Goal: Use online tool/utility

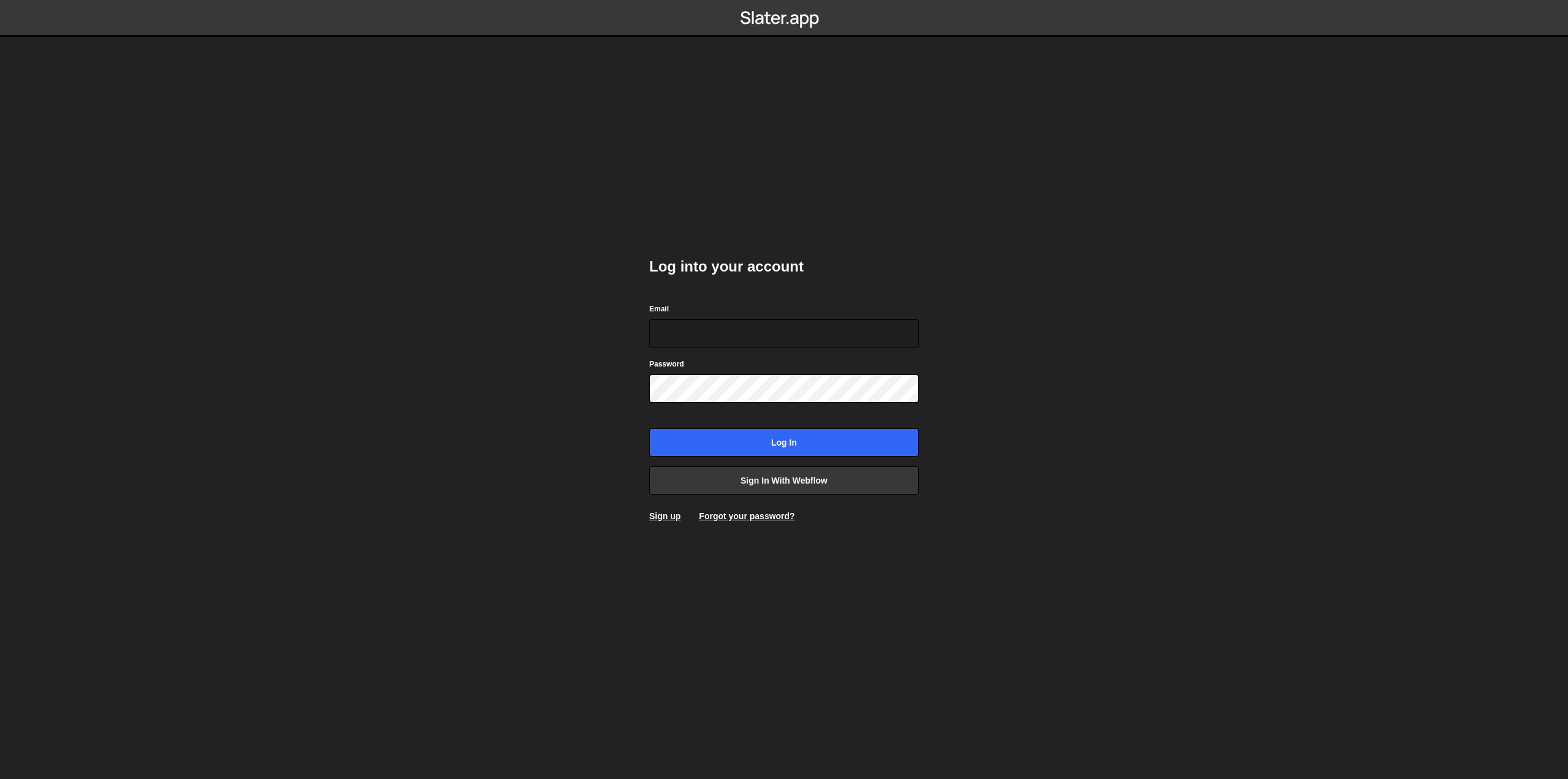
type input "[EMAIL_ADDRESS][DOMAIN_NAME]"
click at [808, 446] on input "Log in" at bounding box center [784, 442] width 269 height 28
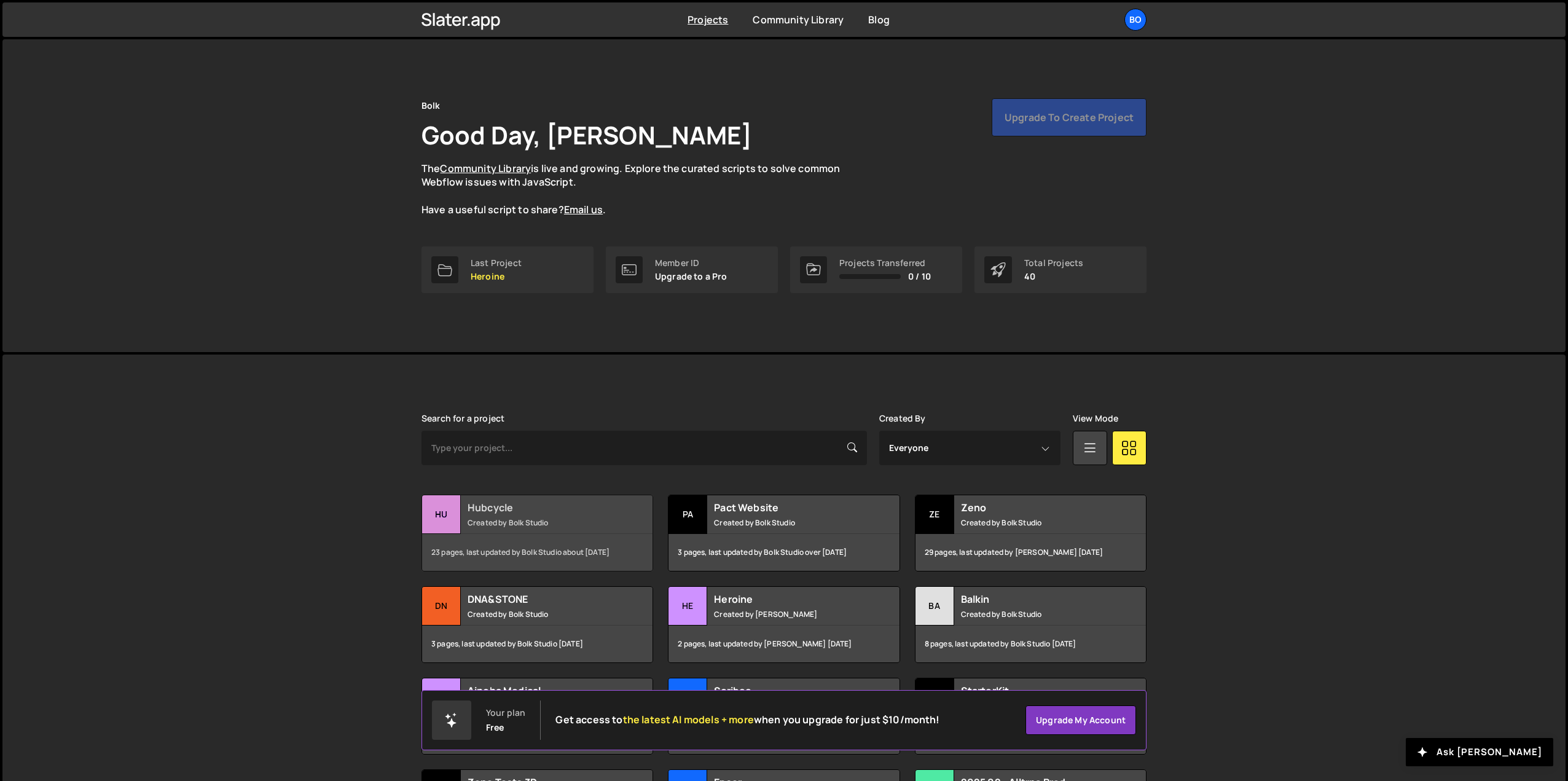
click at [510, 539] on div "23 pages, last updated by Bolk Studio about 2 months ago" at bounding box center [537, 552] width 230 height 37
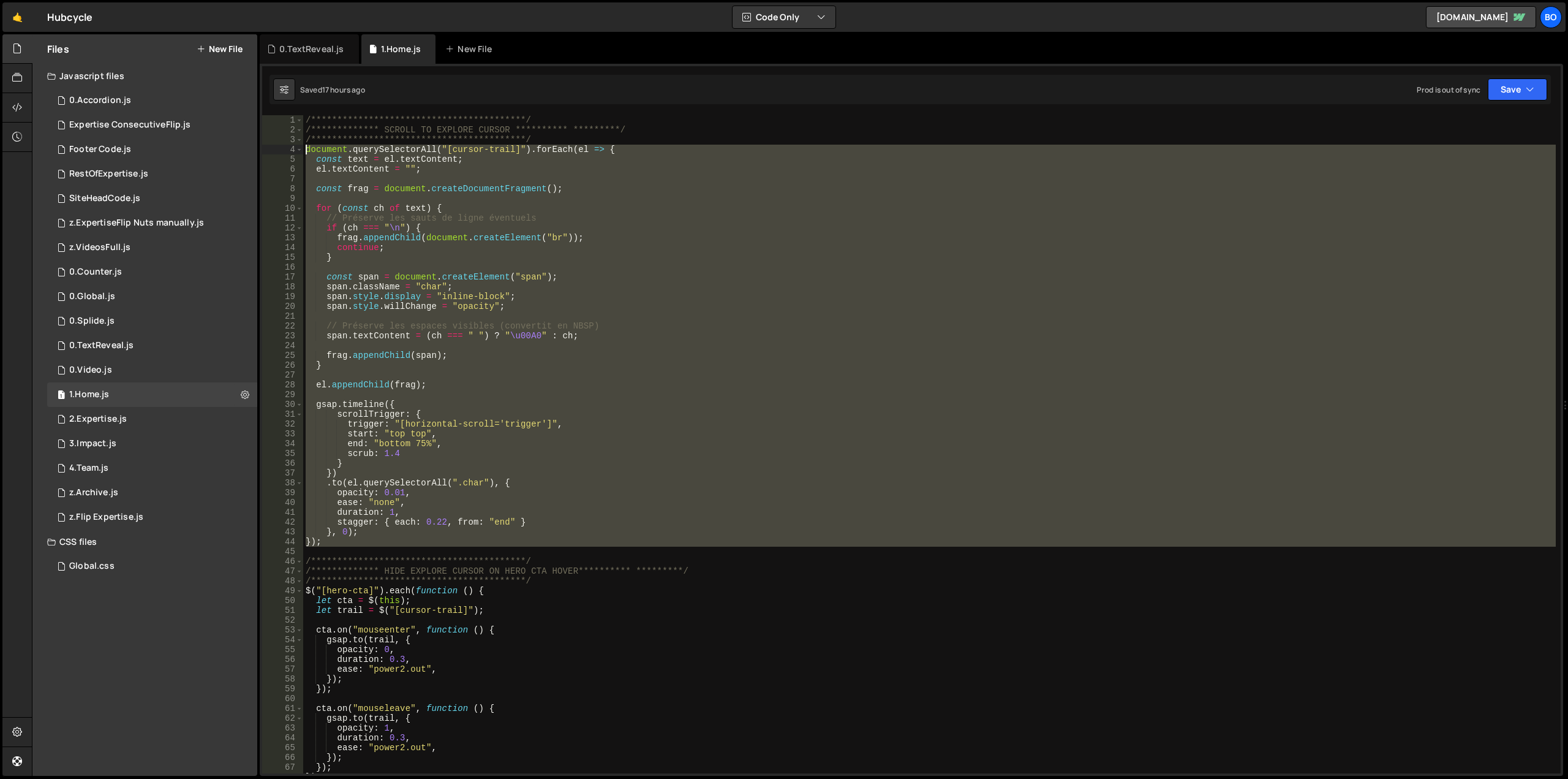
drag, startPoint x: 338, startPoint y: 547, endPoint x: 267, endPoint y: 149, distance: 404.3
click at [267, 149] on div "**********" at bounding box center [911, 443] width 1299 height 658
type textarea "document.querySelectorAll("[cursor-trail]").forEach(el => { const text = el.tex…"
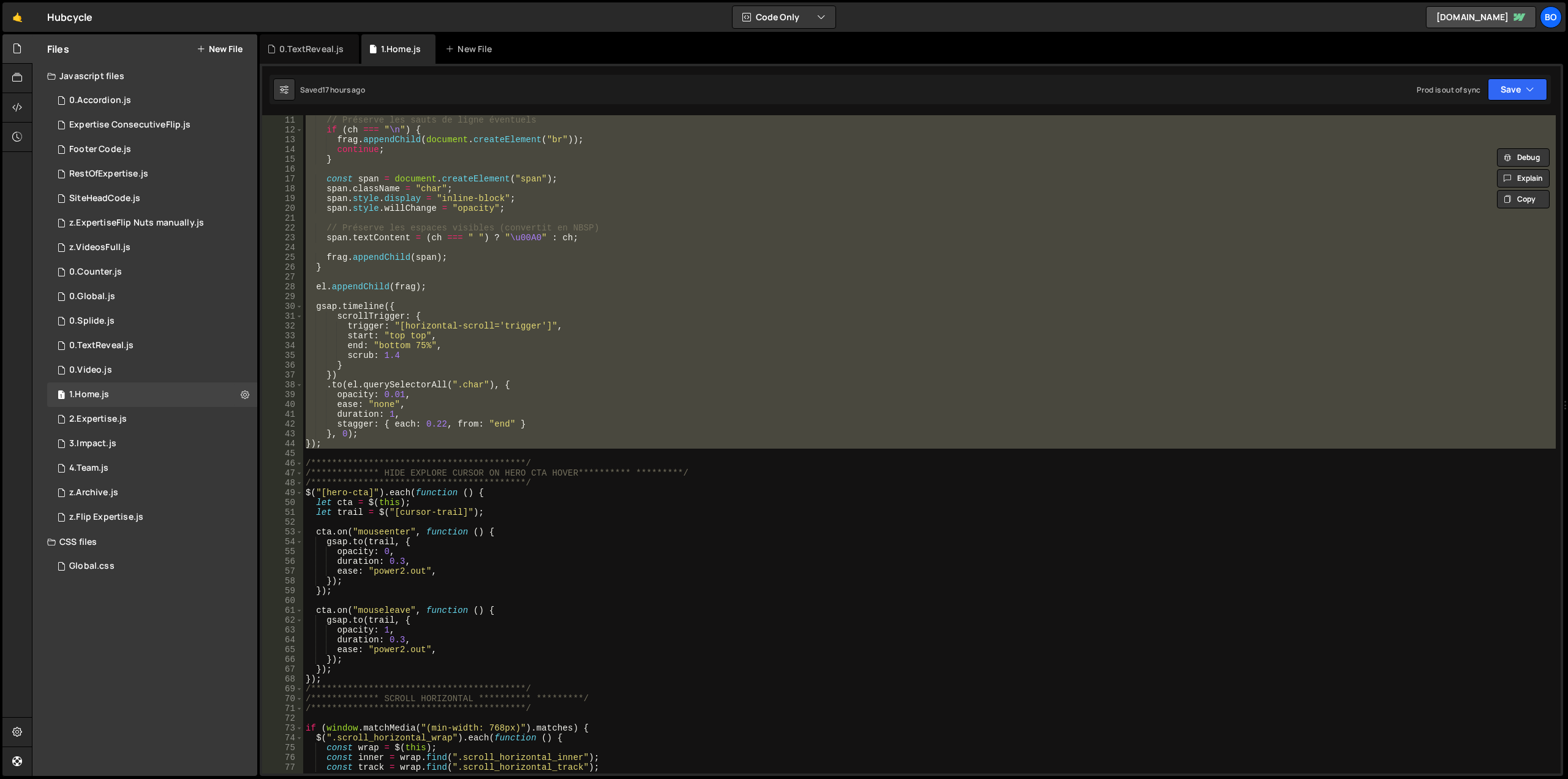
scroll to position [98, 0]
